Goal: Information Seeking & Learning: Learn about a topic

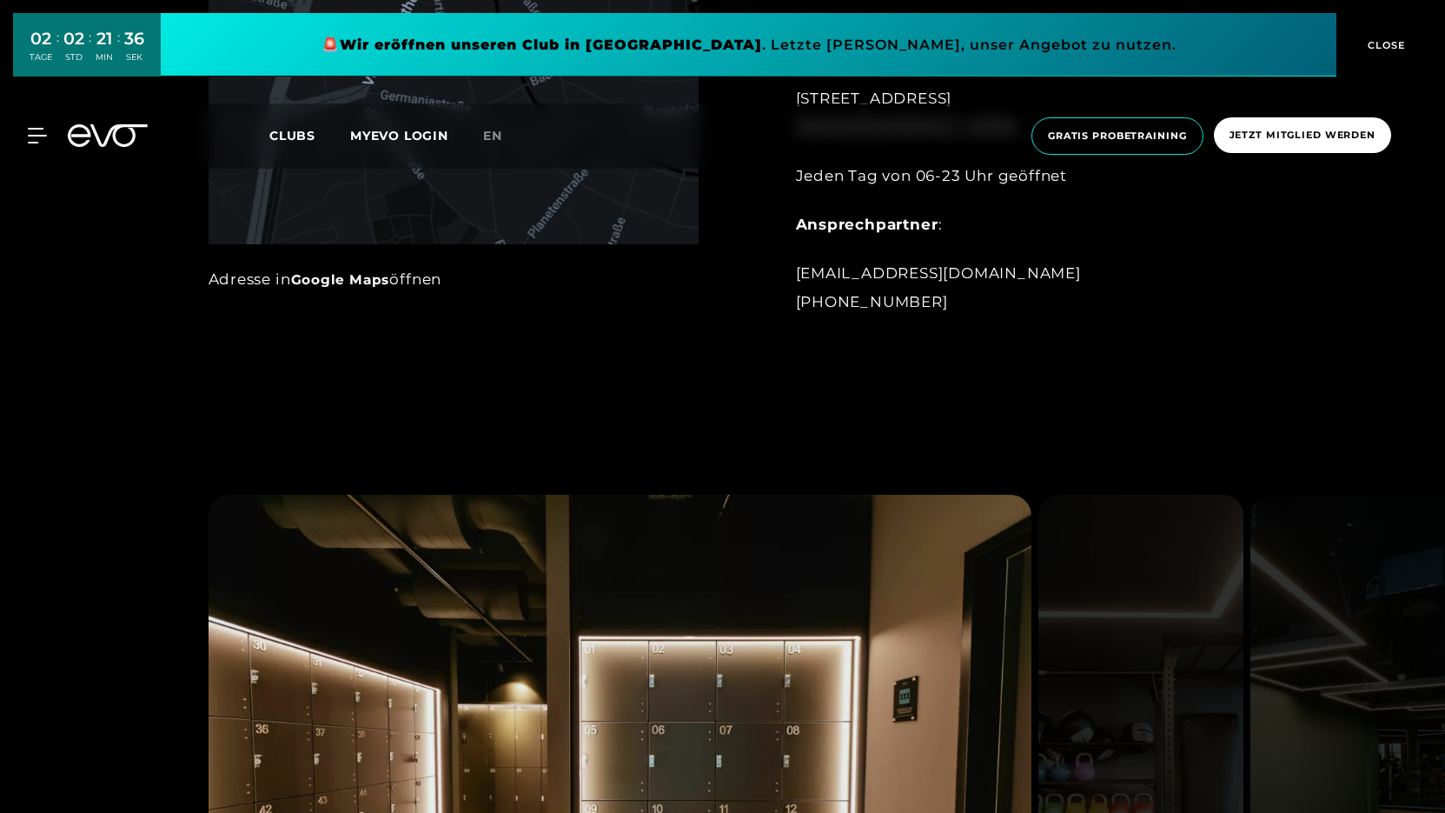
scroll to position [1773, 0]
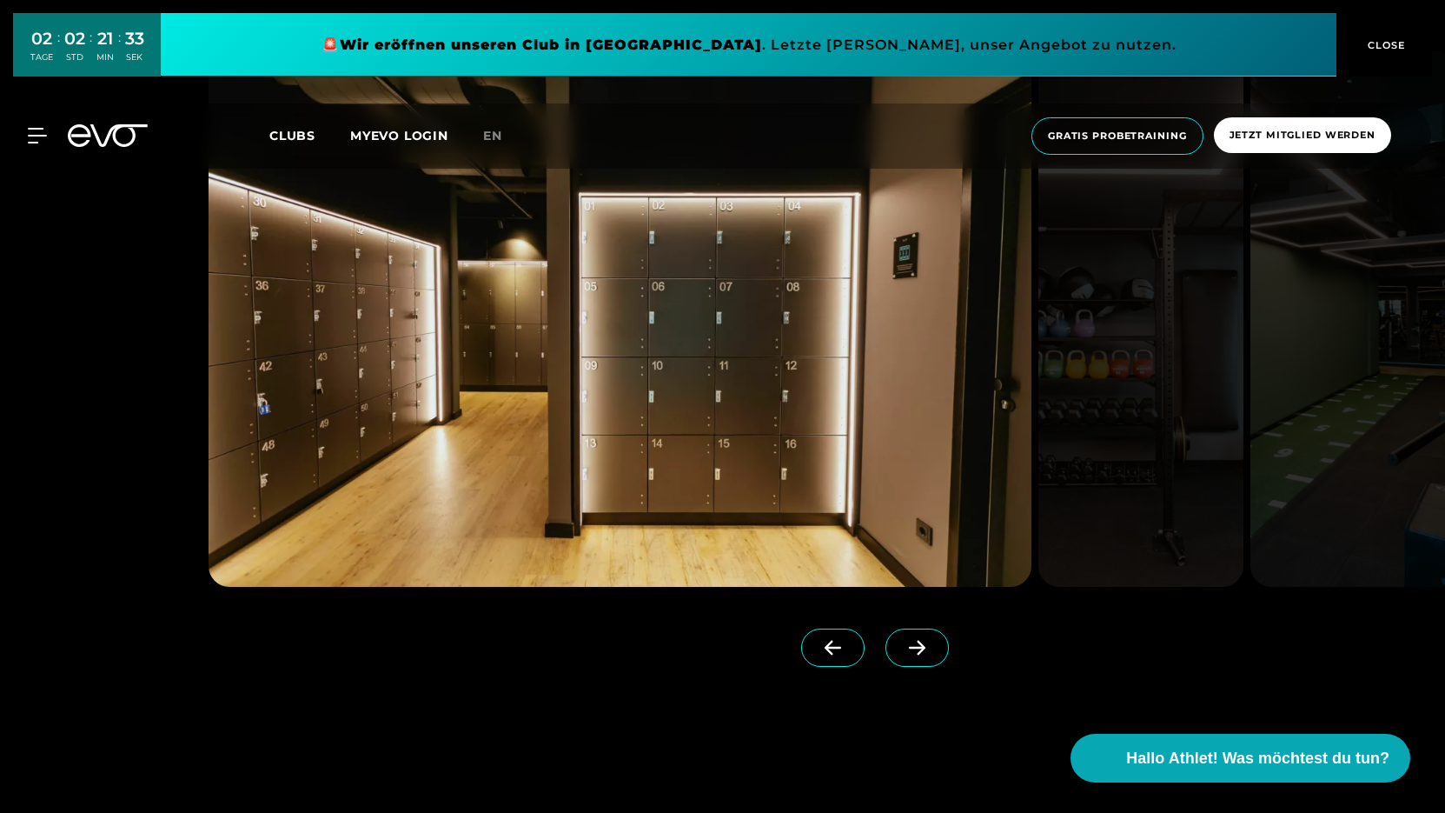
click at [762, 447] on img at bounding box center [620, 318] width 823 height 535
click at [927, 628] on span at bounding box center [917, 647] width 63 height 38
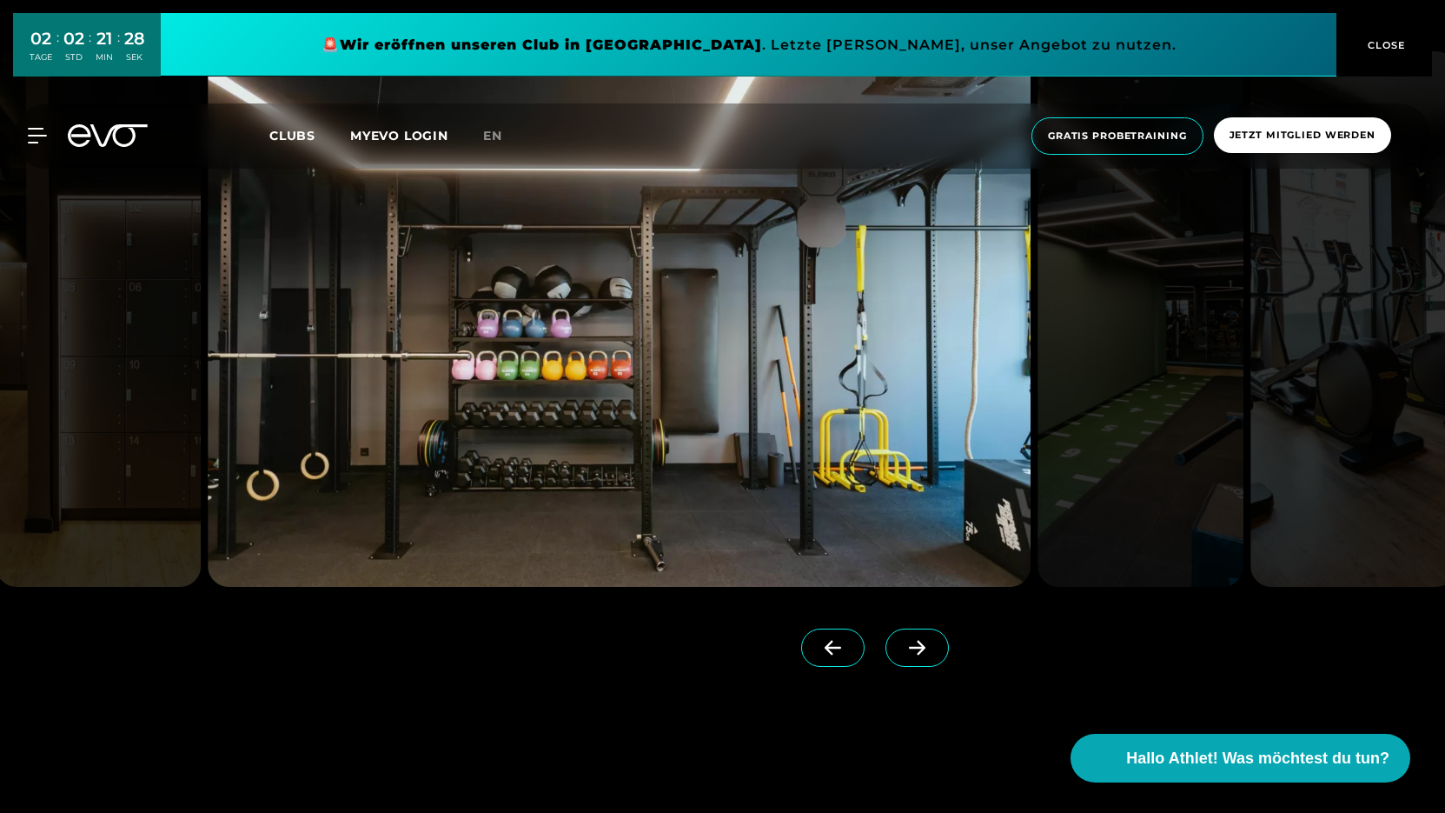
click at [912, 647] on icon at bounding box center [917, 648] width 17 height 15
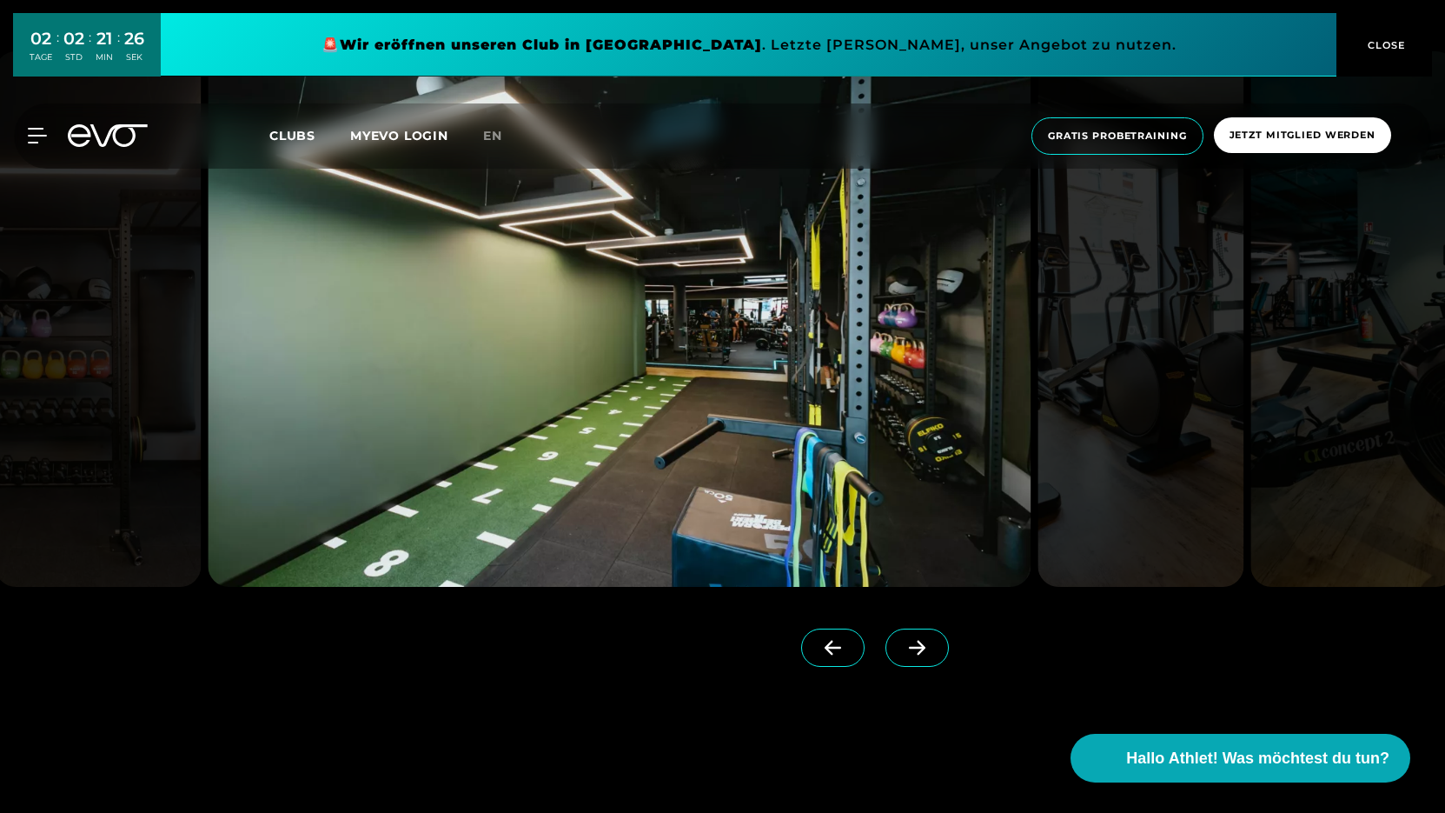
click at [912, 646] on icon at bounding box center [917, 648] width 30 height 16
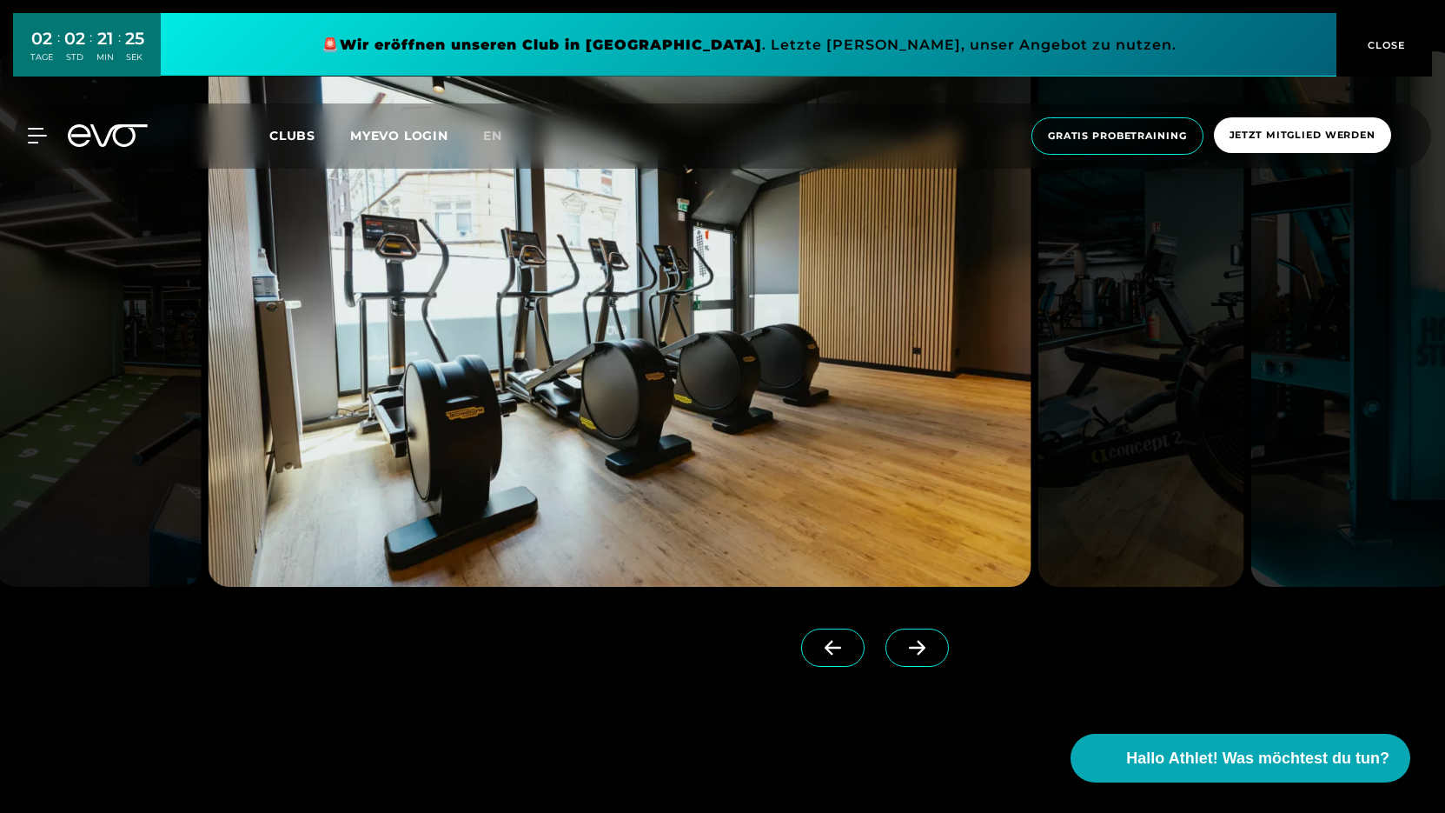
click at [909, 640] on icon at bounding box center [917, 648] width 30 height 16
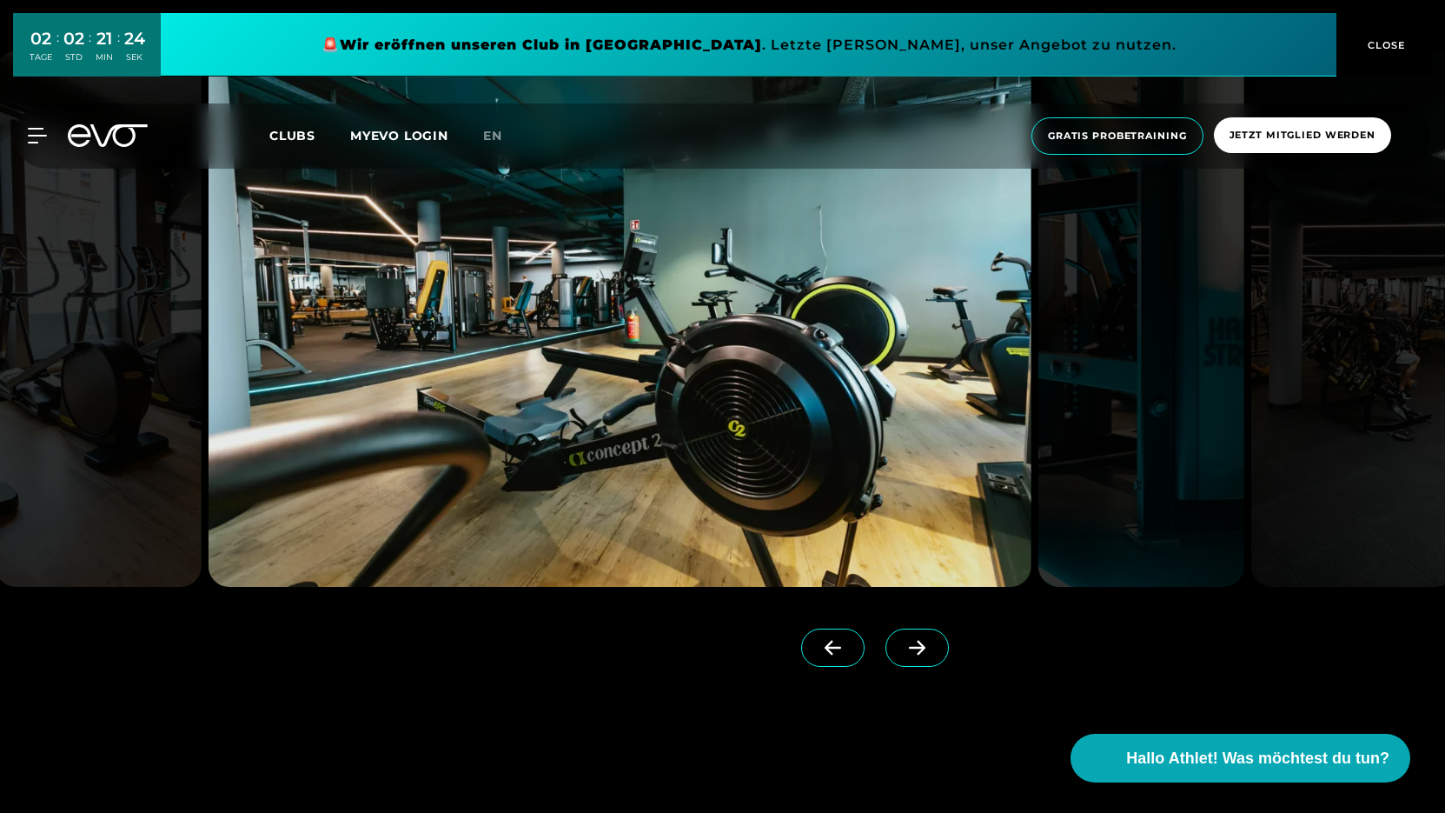
click at [907, 640] on icon at bounding box center [917, 648] width 30 height 16
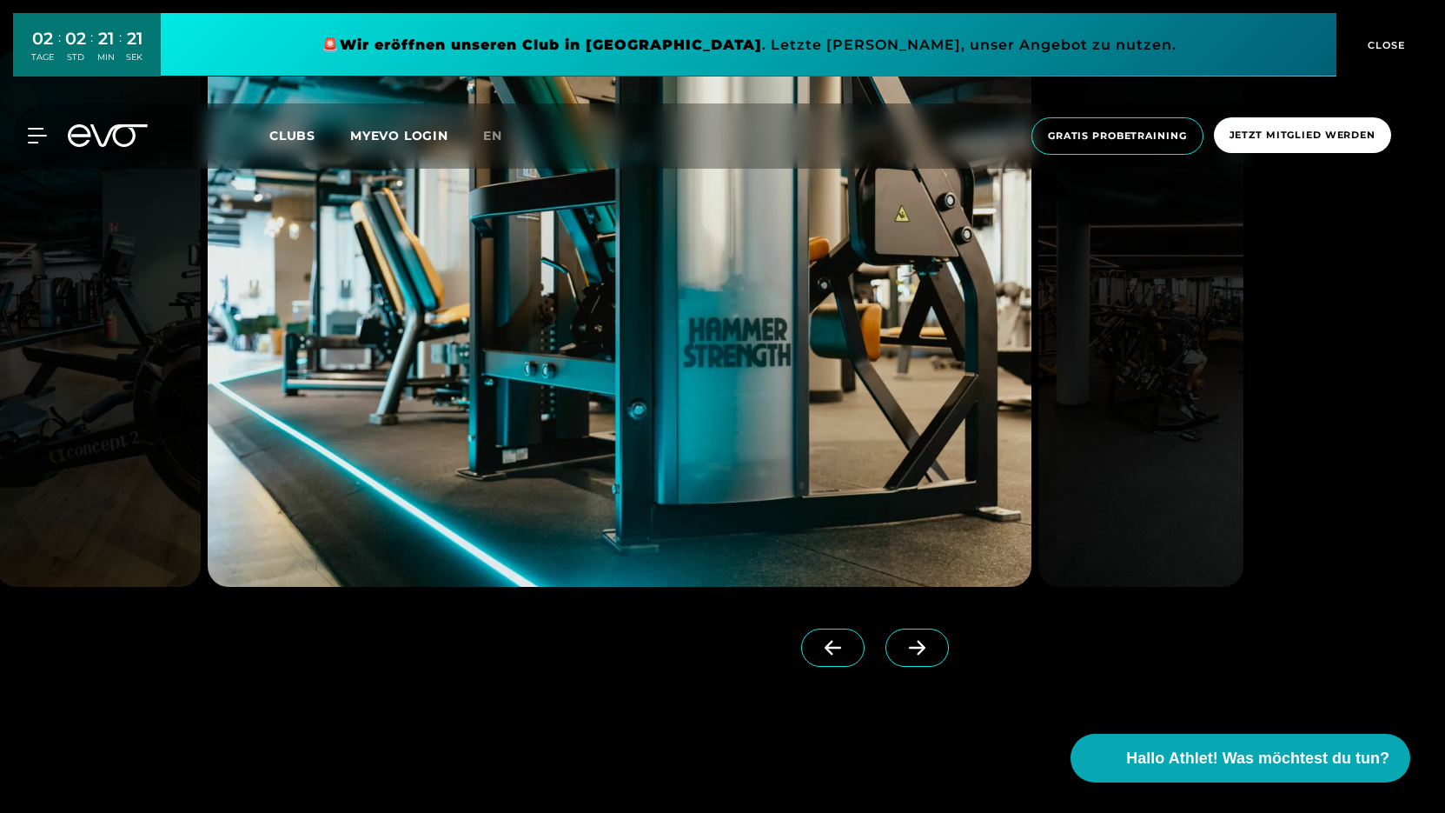
click at [897, 653] on span at bounding box center [917, 647] width 63 height 38
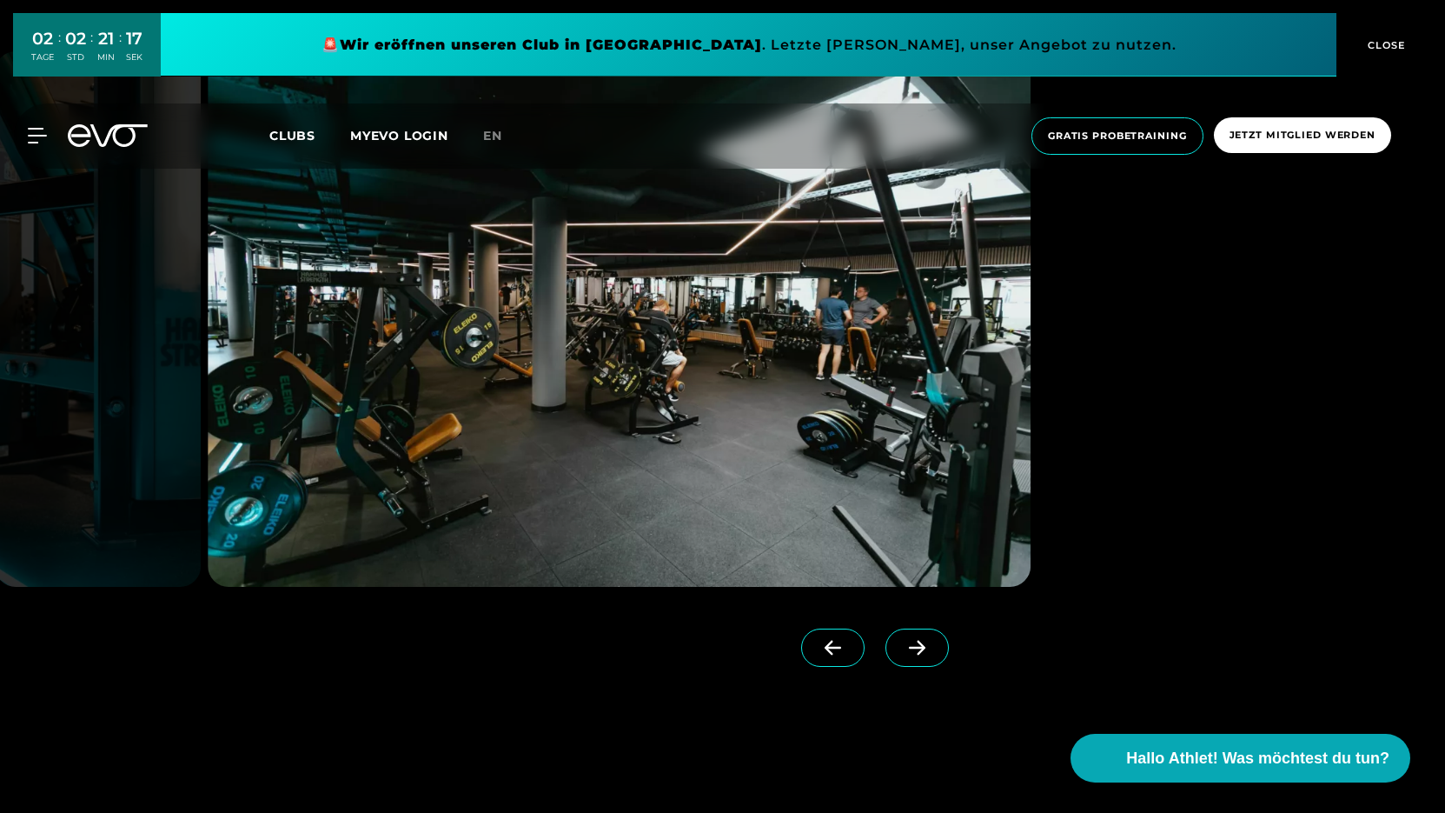
click at [898, 641] on span at bounding box center [917, 647] width 63 height 38
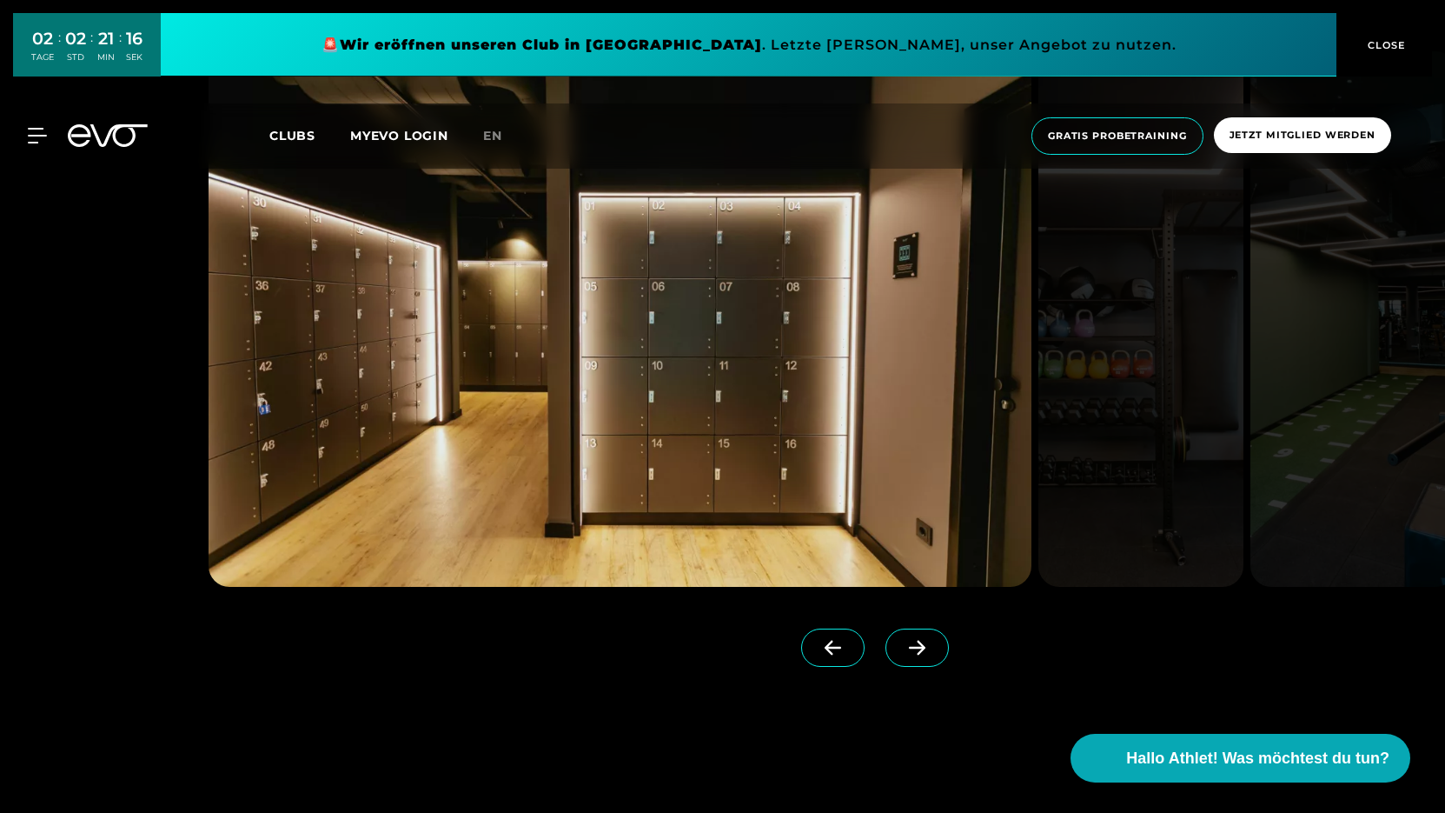
click at [913, 648] on icon at bounding box center [917, 648] width 17 height 15
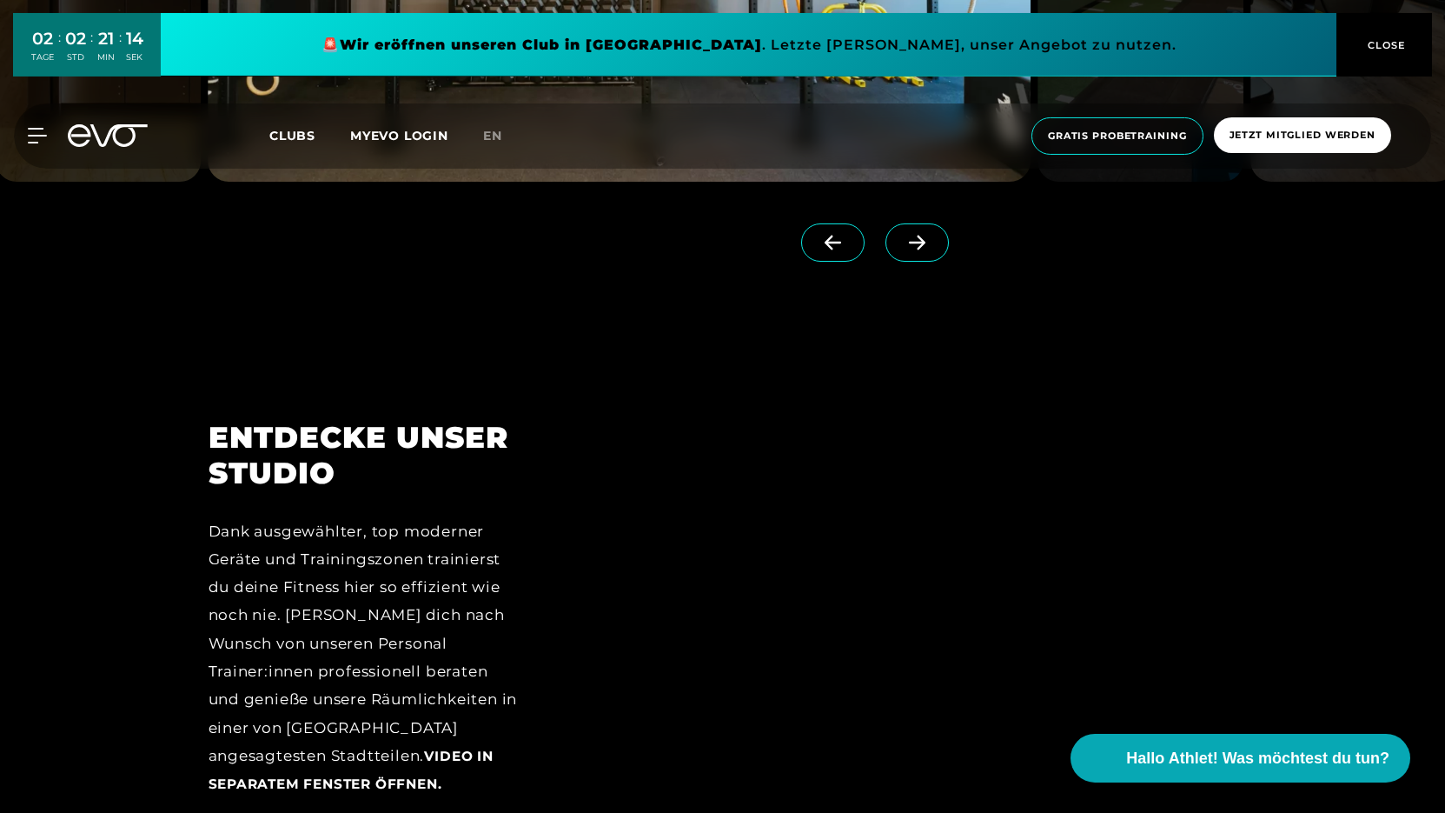
scroll to position [2394, 0]
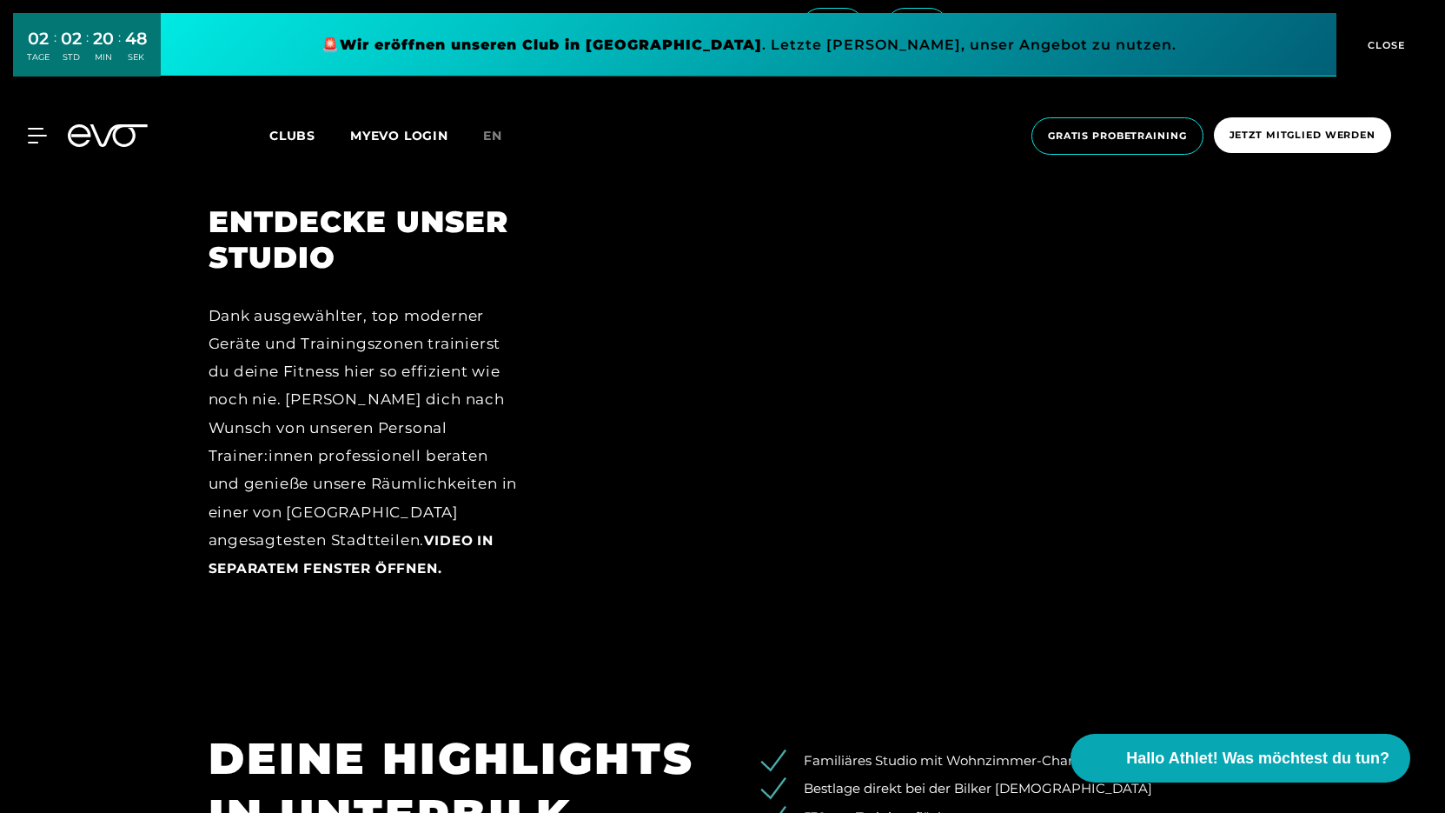
click at [375, 540] on span "Video in separatem Fenster öffnen." at bounding box center [351, 554] width 285 height 44
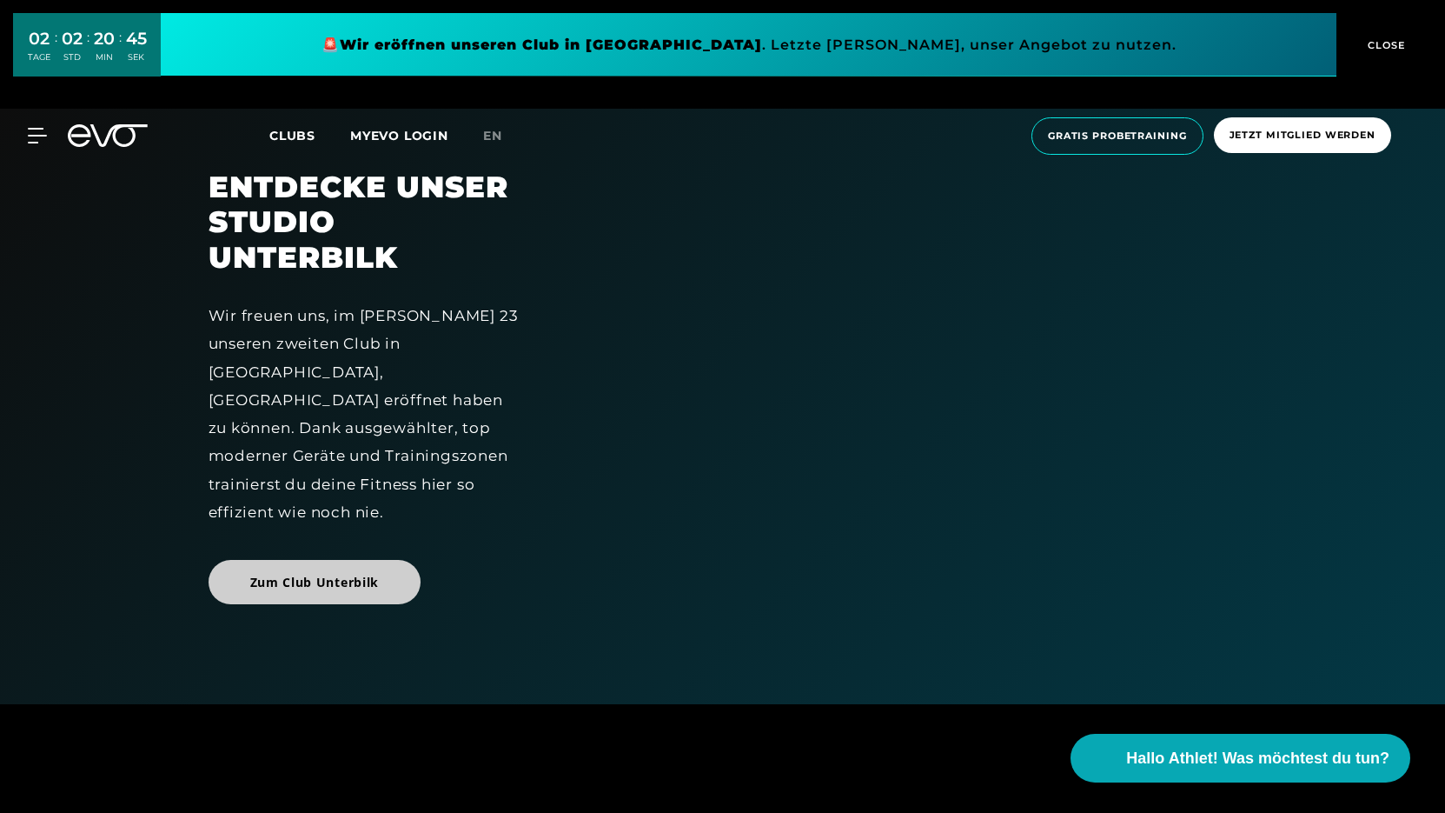
click at [352, 573] on span "Zum Club Unterbilk" at bounding box center [315, 582] width 130 height 18
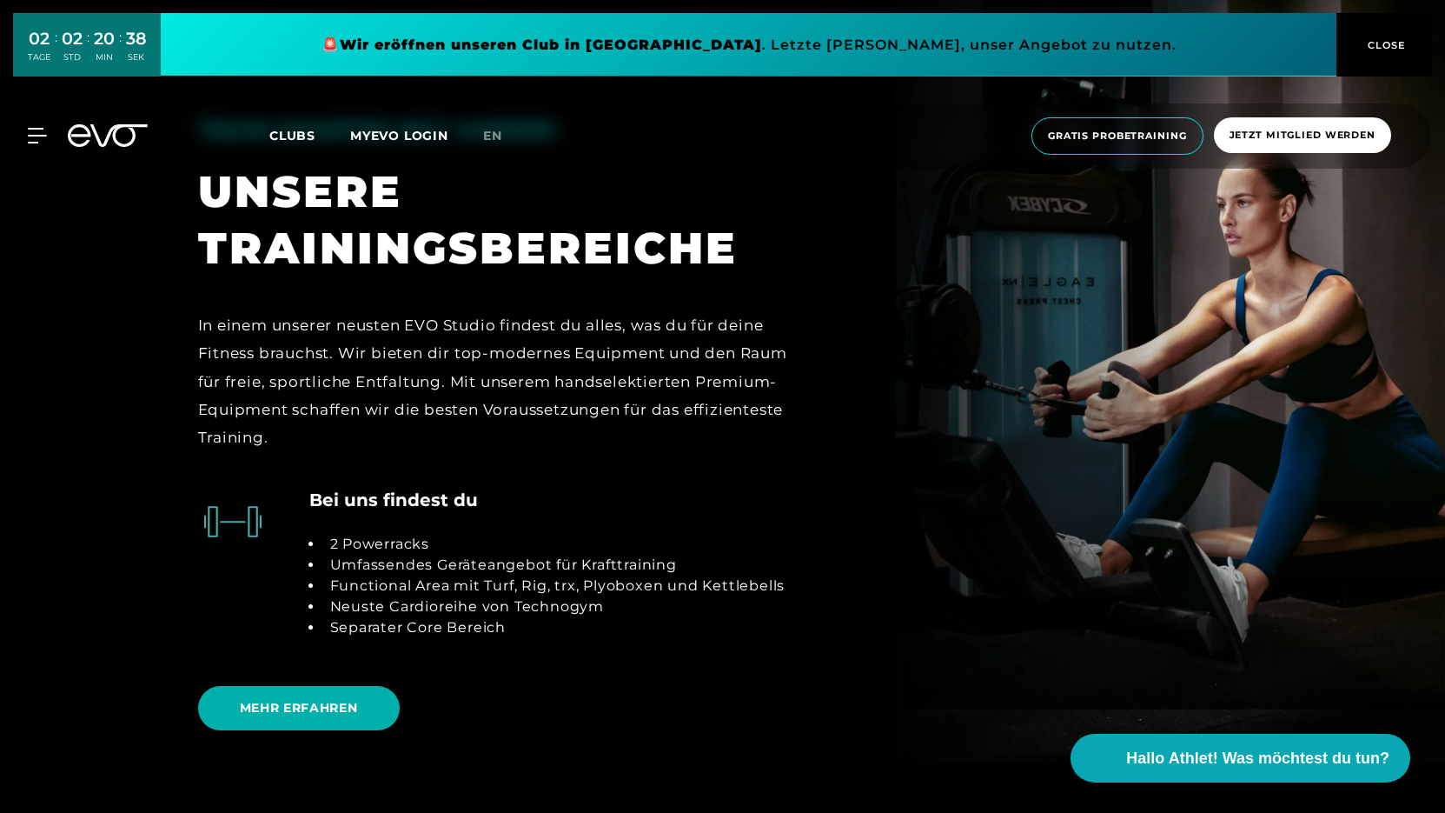
scroll to position [3635, 0]
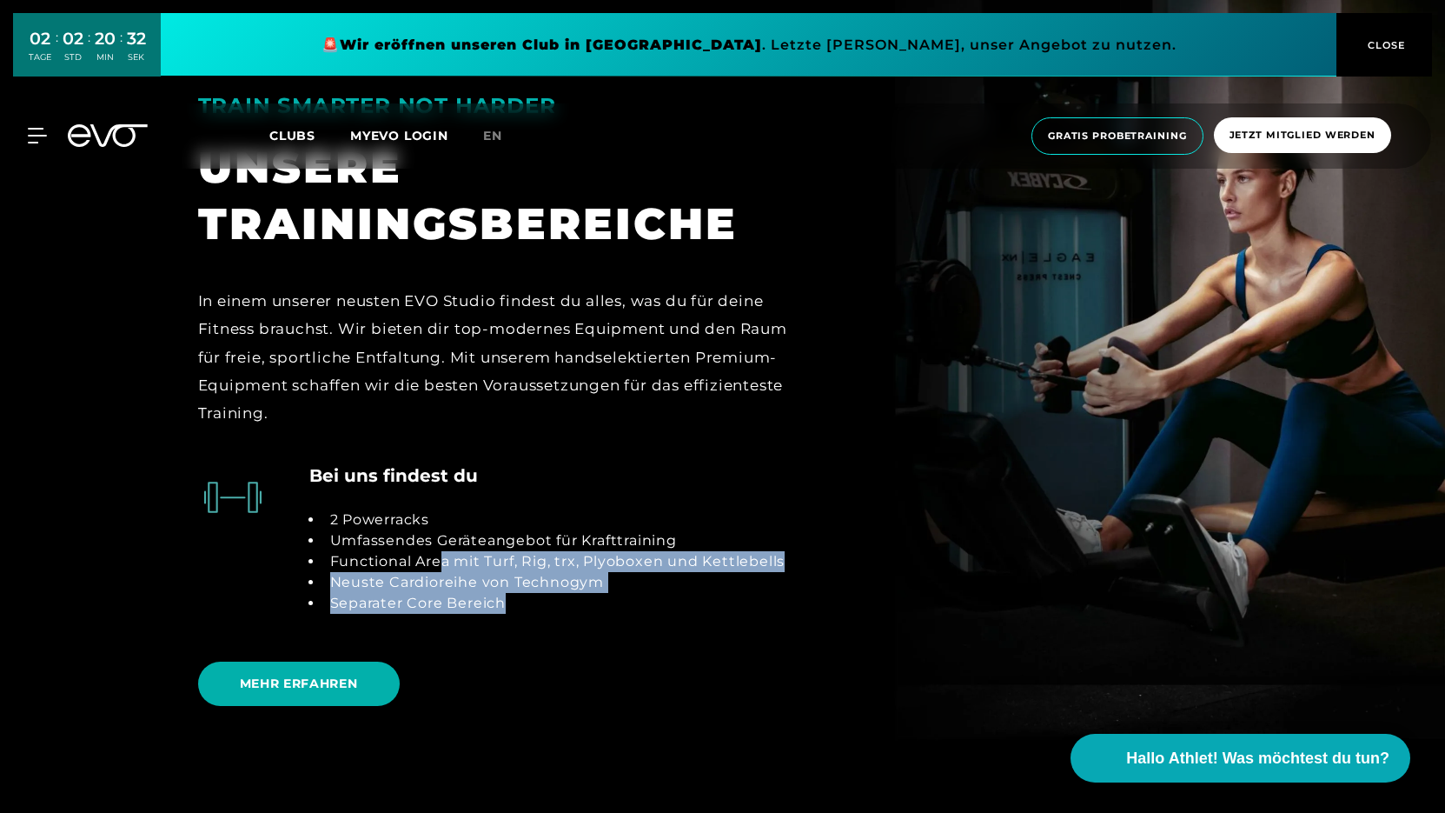
drag, startPoint x: 446, startPoint y: 563, endPoint x: 680, endPoint y: 595, distance: 236.0
click at [680, 595] on ul "2 Powerracks Umfassendes Geräteangebot für Krafttraining Functional Area mit Tu…" at bounding box center [547, 561] width 476 height 104
click at [680, 595] on li "Separater Core Bereich" at bounding box center [554, 603] width 462 height 21
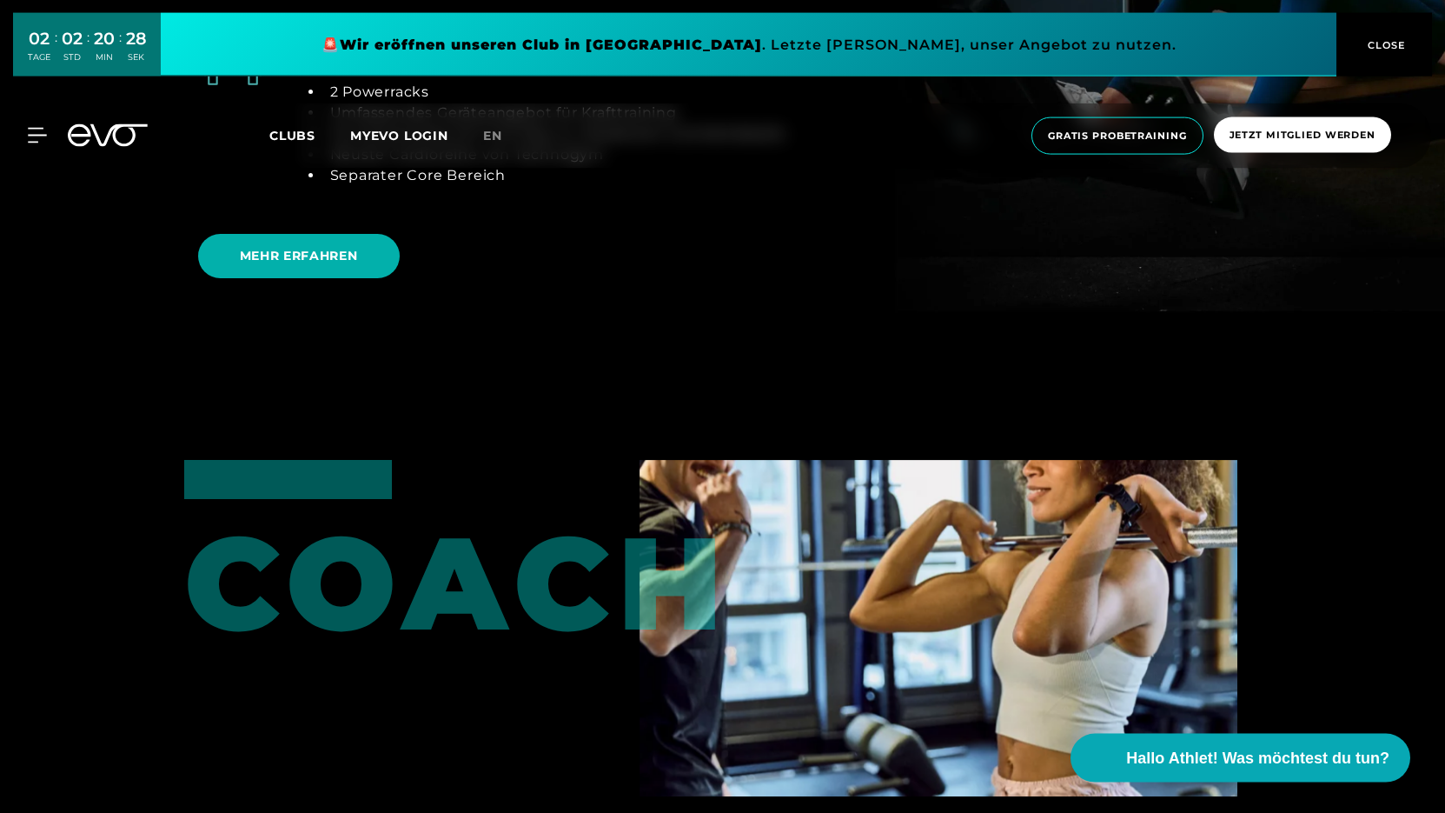
scroll to position [3901, 0]
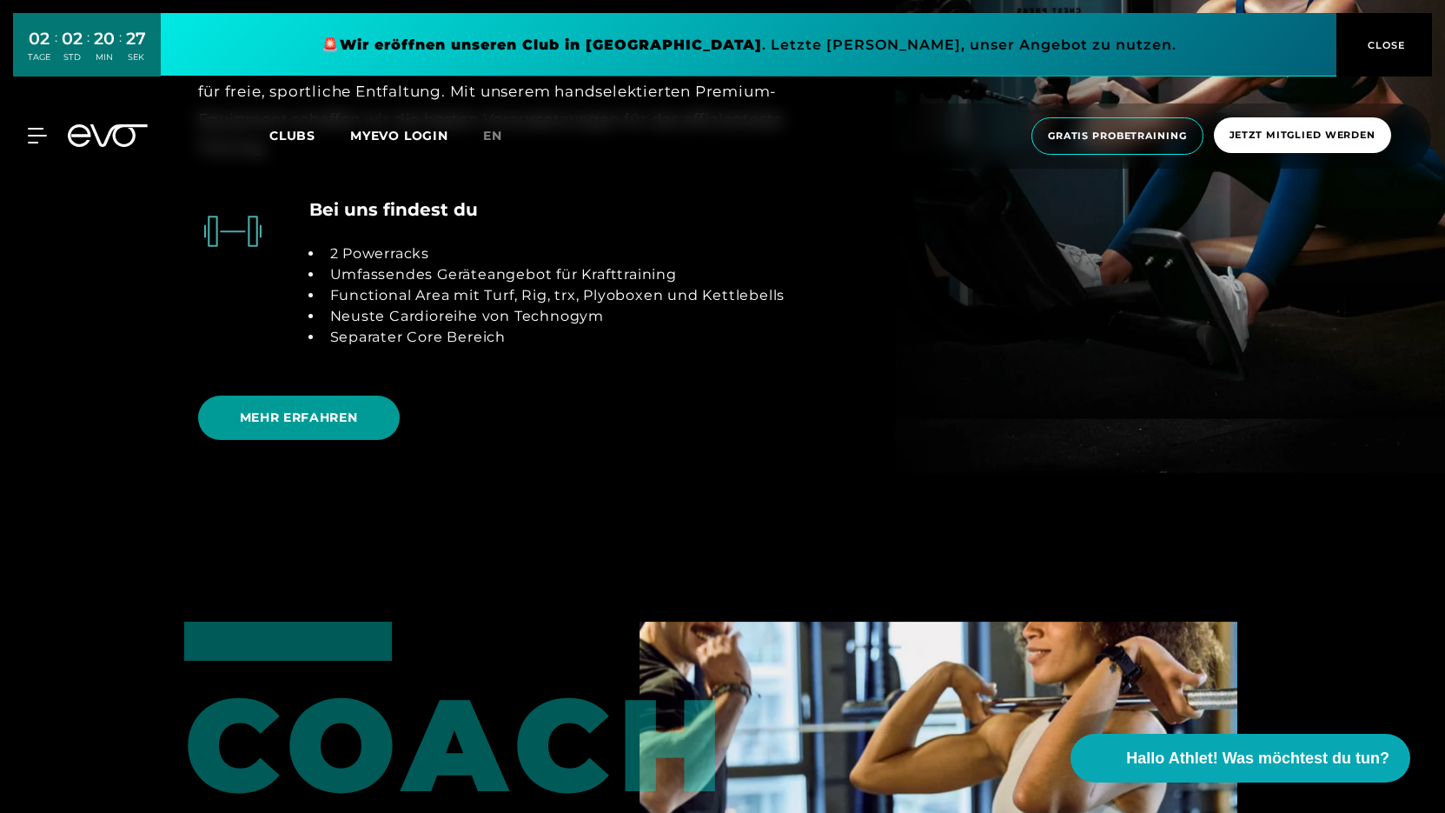
click at [262, 427] on span "MEHR ERFAHREN" at bounding box center [299, 418] width 118 height 18
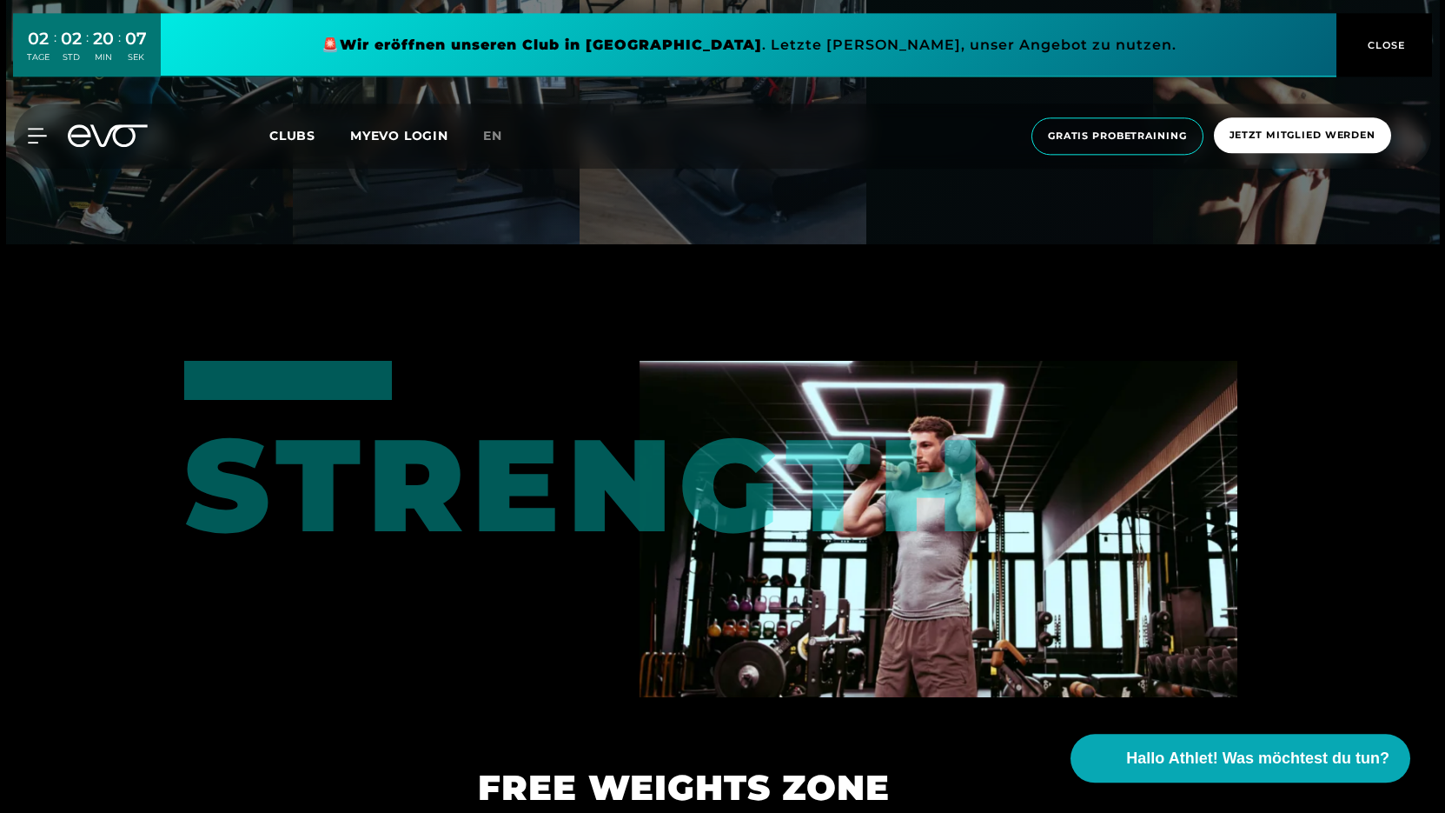
scroll to position [3369, 0]
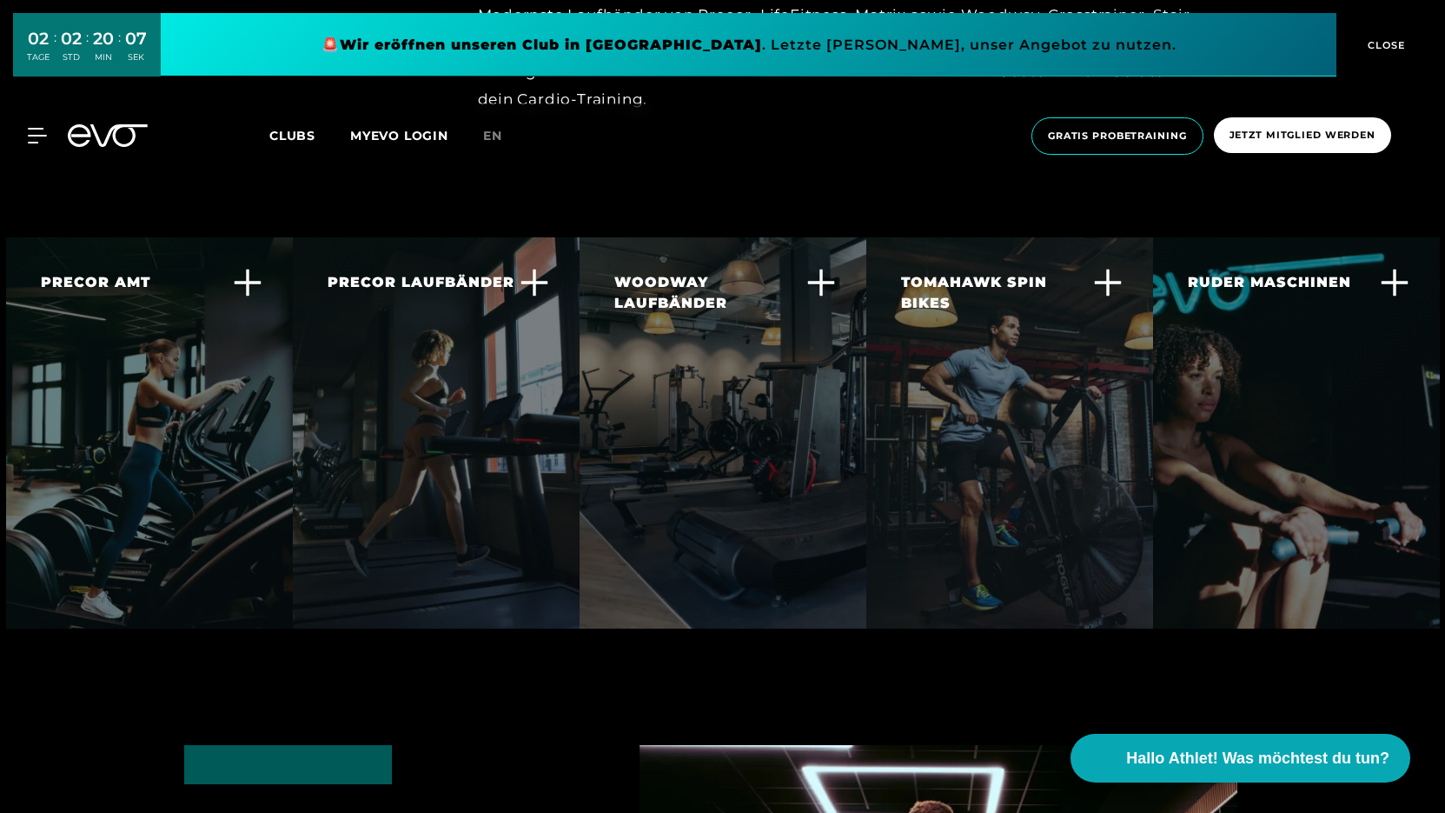
click at [1301, 402] on div "RUDER MASCHINEN Das Concent II Rudergerät ist weltweit von Experten und Athlete…" at bounding box center [1286, 363] width 196 height 182
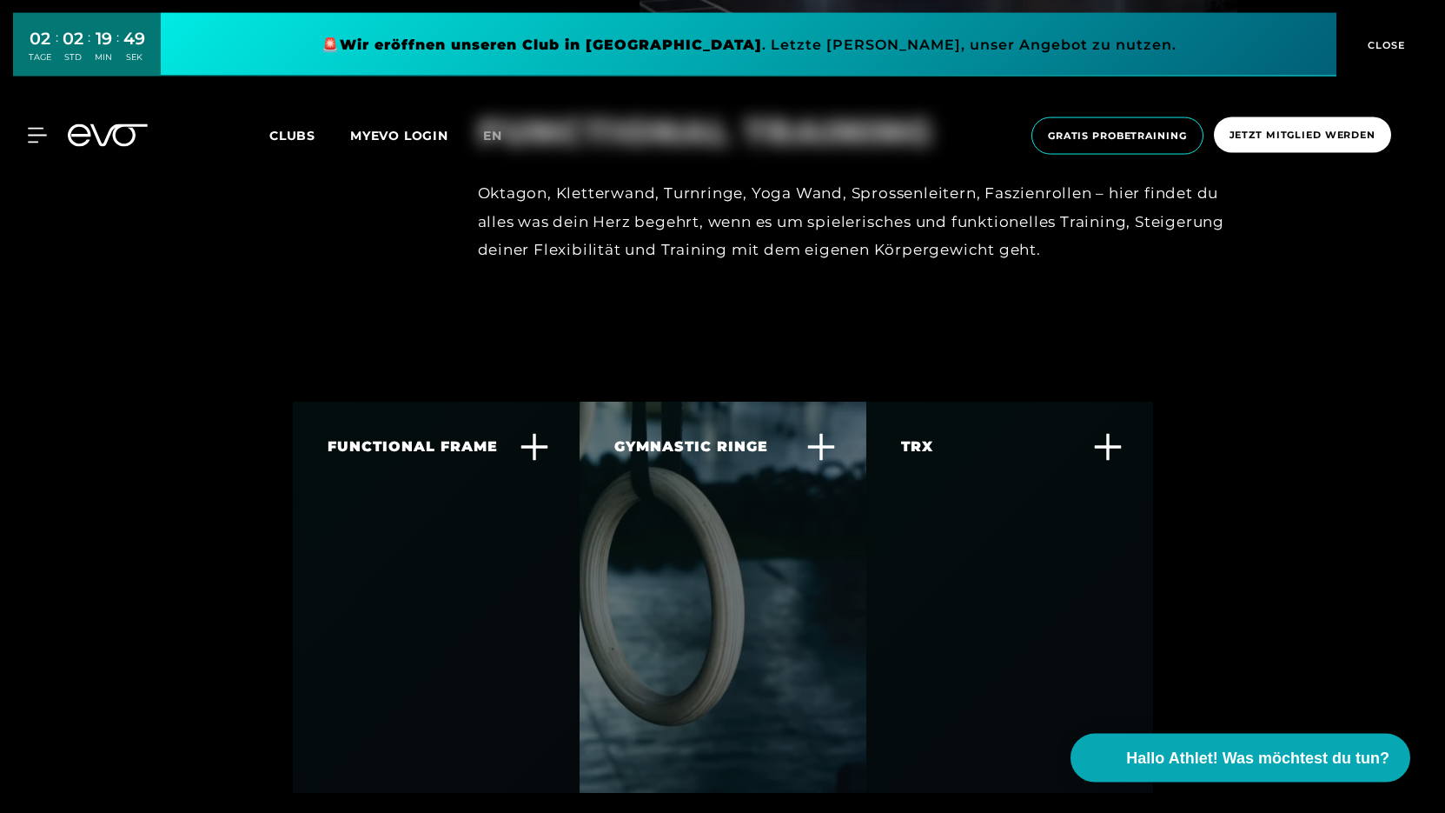
scroll to position [5763, 0]
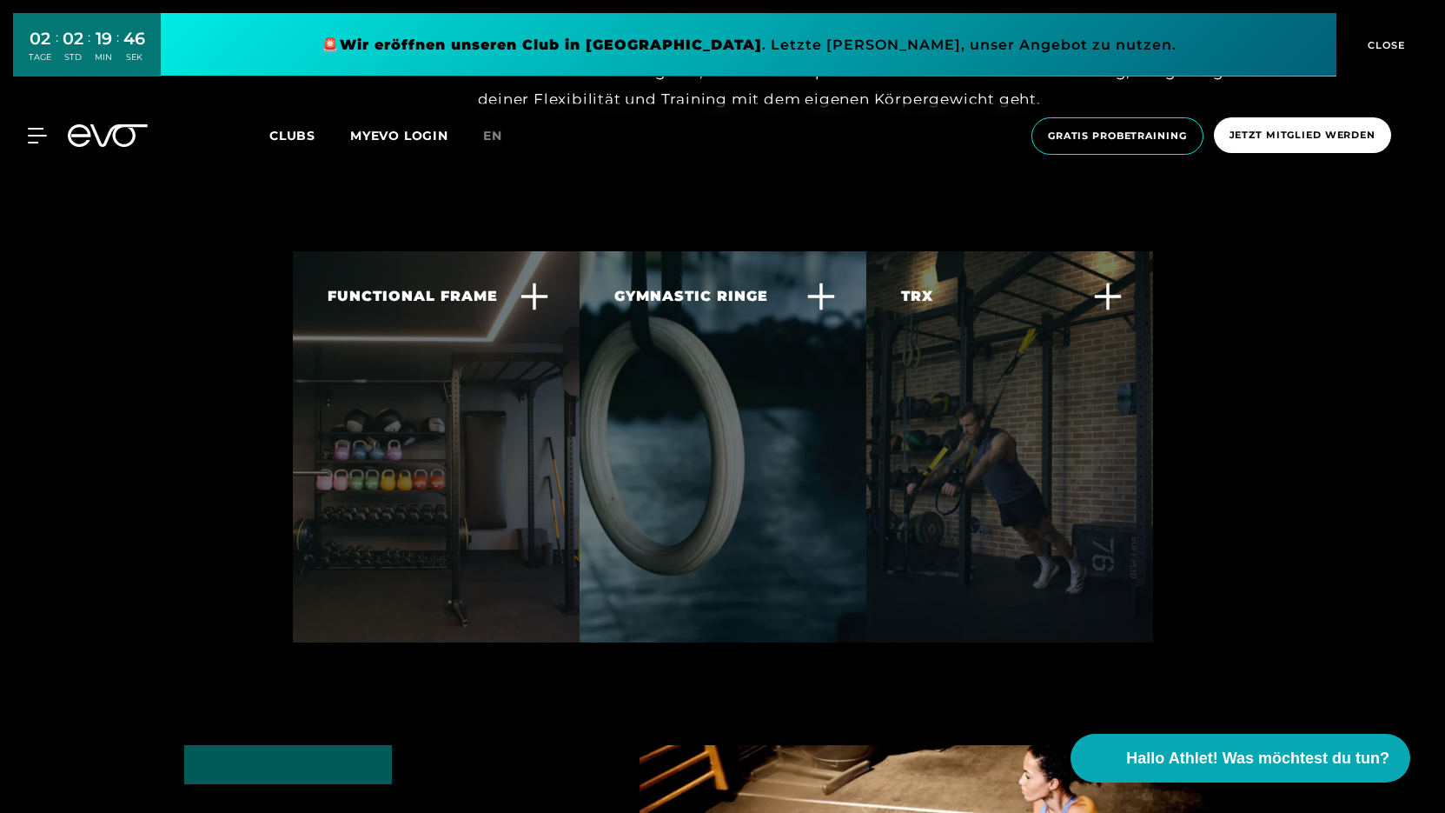
click at [1021, 401] on div "TRX TRX Training ist ausgezeichnet um Kraft und Kontrolle für andere Körpergewi…" at bounding box center [999, 386] width 196 height 201
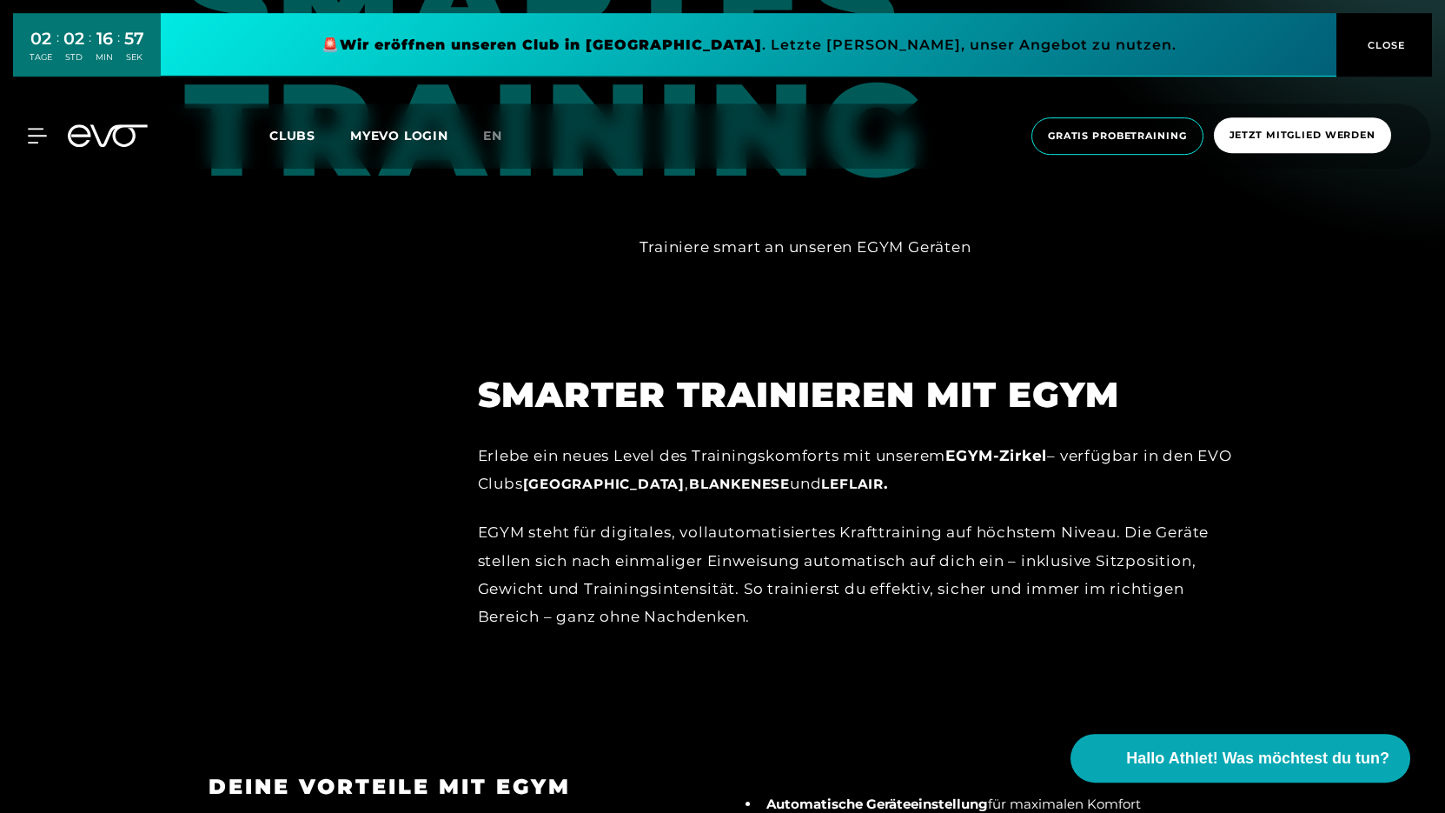
scroll to position [1611, 0]
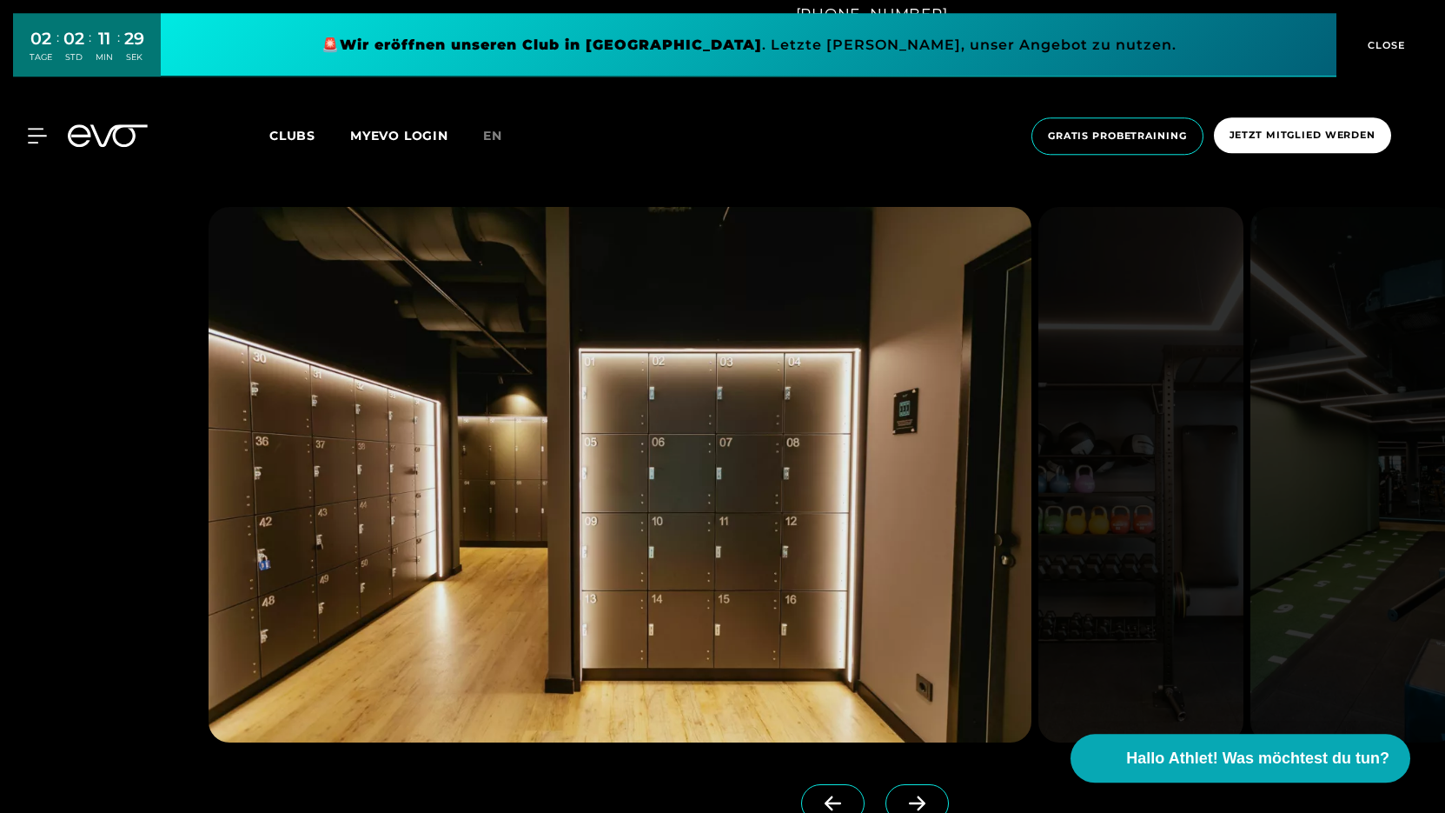
scroll to position [1773, 0]
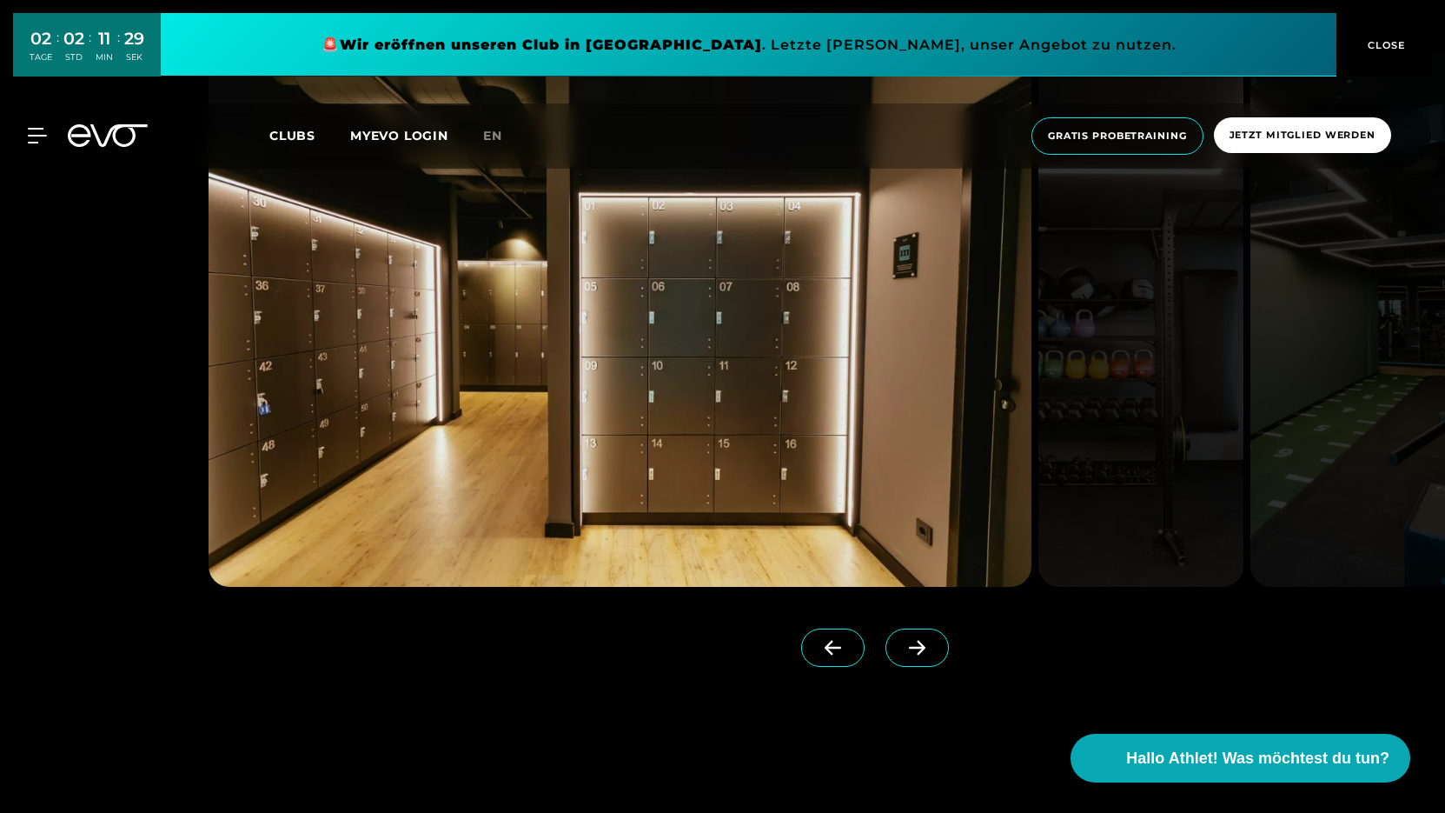
click at [610, 327] on img at bounding box center [620, 318] width 823 height 535
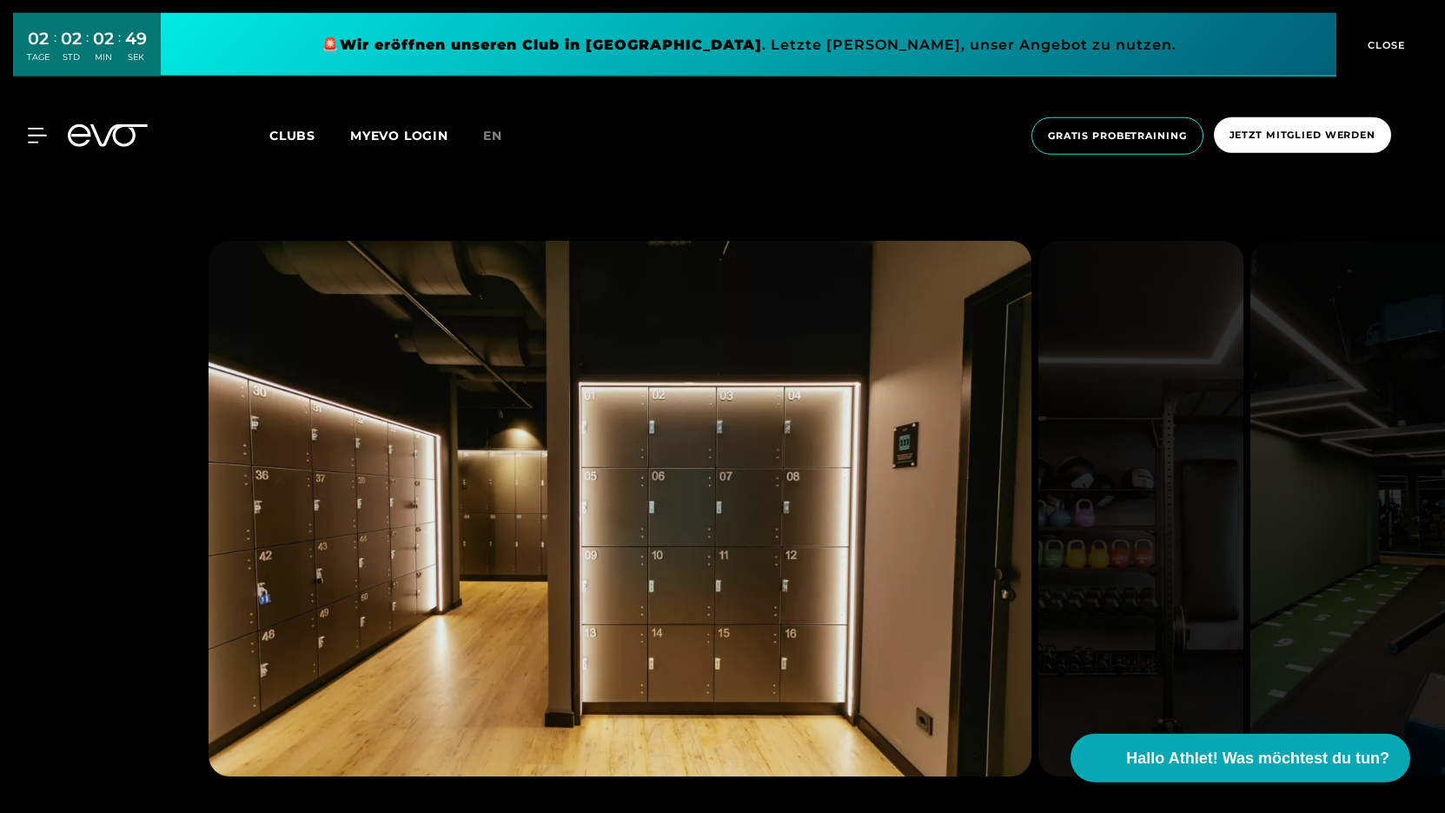
scroll to position [1507, 0]
